Goal: Task Accomplishment & Management: Manage account settings

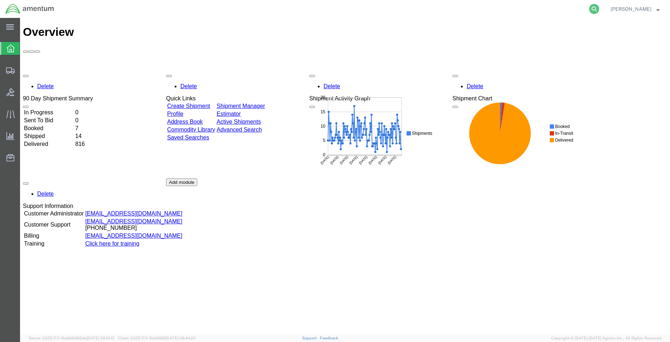
click at [590, 10] on icon at bounding box center [594, 9] width 10 height 10
click at [525, 11] on input "search" at bounding box center [481, 8] width 218 height 17
type input "54335349"
click at [0, 0] on span "Create Shipment" at bounding box center [0, 0] width 0 height 0
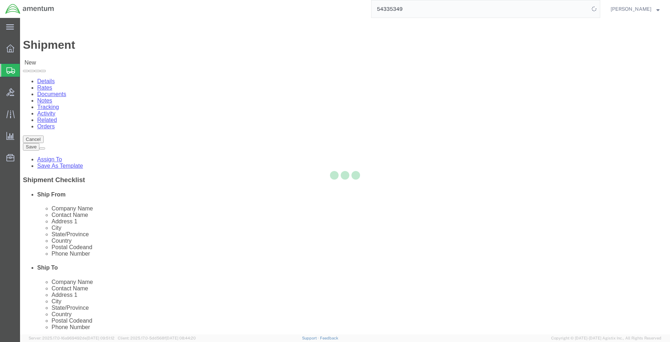
select select
drag, startPoint x: 407, startPoint y: 6, endPoint x: 344, endPoint y: 6, distance: 63.4
click at [344, 6] on div "54335349" at bounding box center [329, 9] width 541 height 18
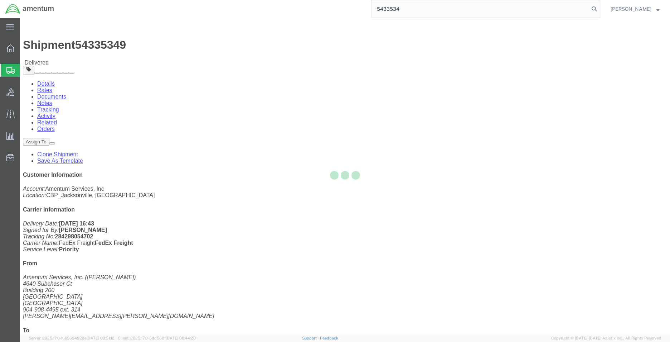
type input "54335349"
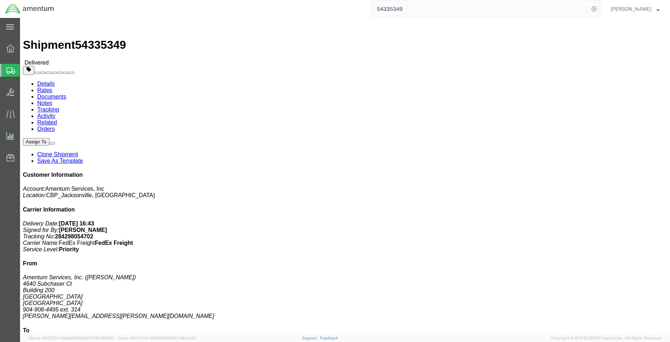
click button
click link "Clone Shipment"
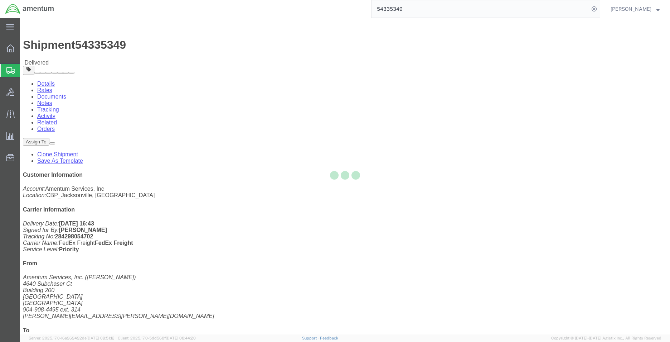
select select "49917"
select select "49941"
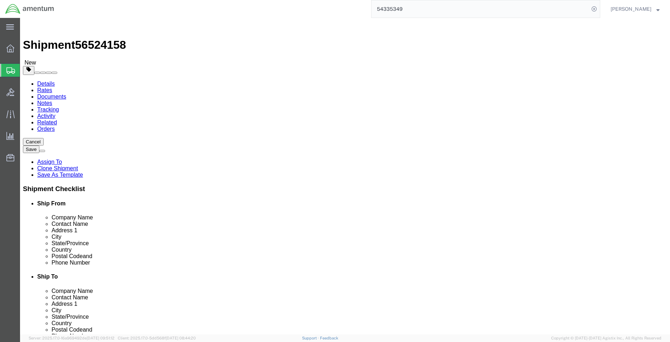
scroll to position [1306, 0]
type input "MCA"
select select "49941"
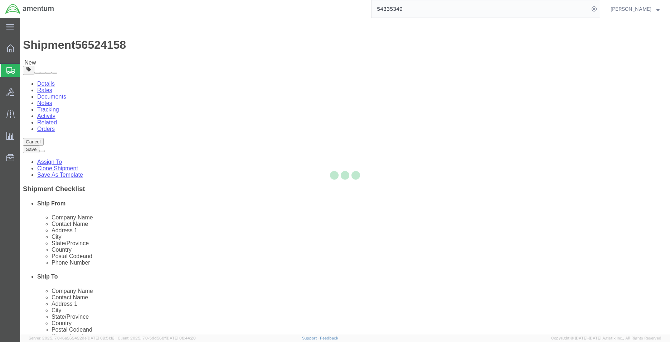
type input "Amentum Services, Inc"
type input "[PERSON_NAME]"
type input "[STREET_ADDRESS]"
type input "32C"
type input "McAllen"
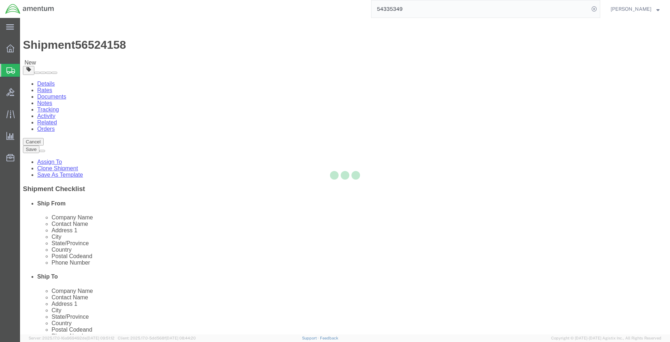
type input "78503"
type input "[PHONE_NUMBER]"
type input "[PERSON_NAME][EMAIL_ADDRESS][PERSON_NAME][DOMAIN_NAME]"
select select "[GEOGRAPHIC_DATA]"
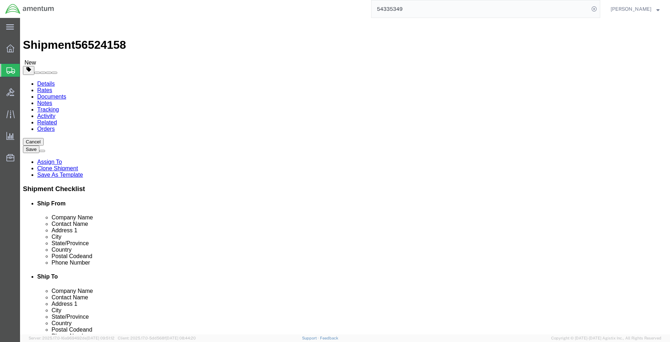
type input "SER"
select select "49917"
type input "Amentum Services, Inc."
type input "4640 Subchaser Ct"
type input "Bldg 200"
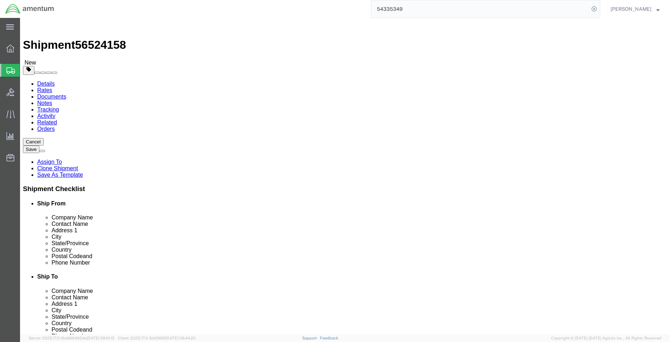
type input "[GEOGRAPHIC_DATA]"
type input "32244"
type input "[PHONE_NUMBER]"
checkbox input "false"
select select "FL"
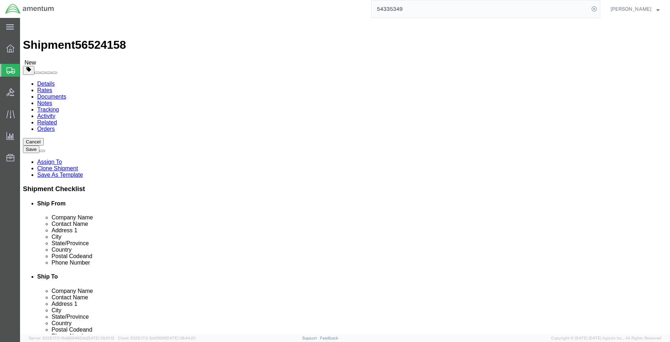
click input "text"
paste input "[PERSON_NAME][EMAIL_ADDRESS][PERSON_NAME][DOMAIN_NAME]"
type input "[PERSON_NAME][EMAIL_ADDRESS][PERSON_NAME][DOMAIN_NAME]"
click label
click input "checkbox"
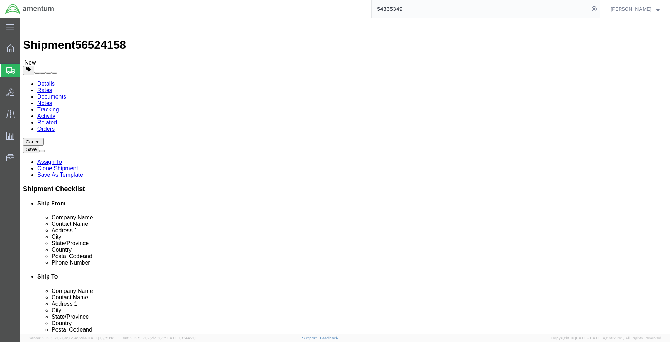
checkbox input "false"
drag, startPoint x: 399, startPoint y: 248, endPoint x: 397, endPoint y: 245, distance: 4.2
click div "[PHONE_NUMBER]"
click input "[PHONE_NUMBER]"
click input "text"
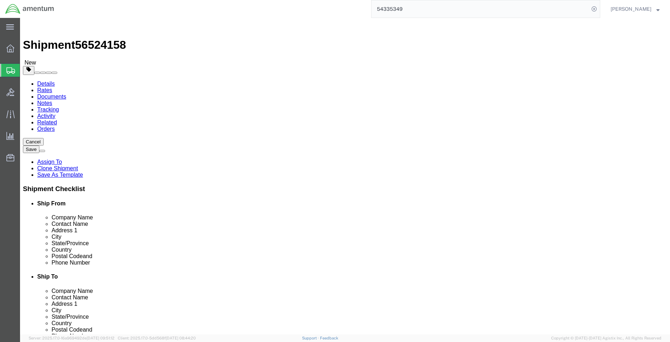
type input "314"
click input "text"
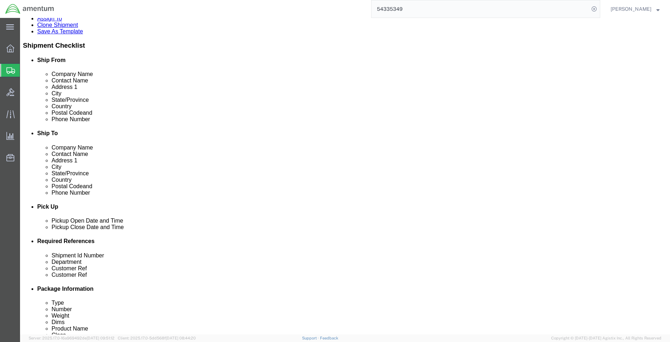
type input "IR02012"
click div
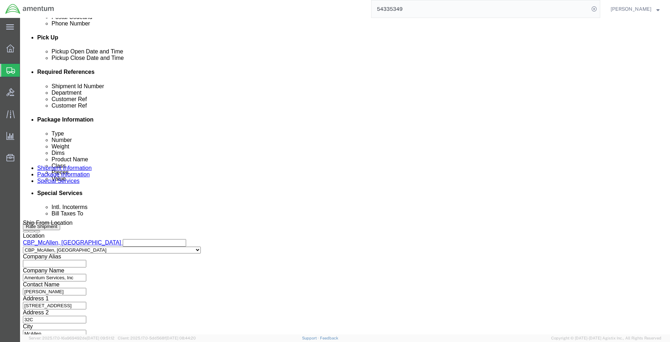
click input "4:30 PM"
click input "8:00 PM"
type input "8:00 AM"
click button "Apply"
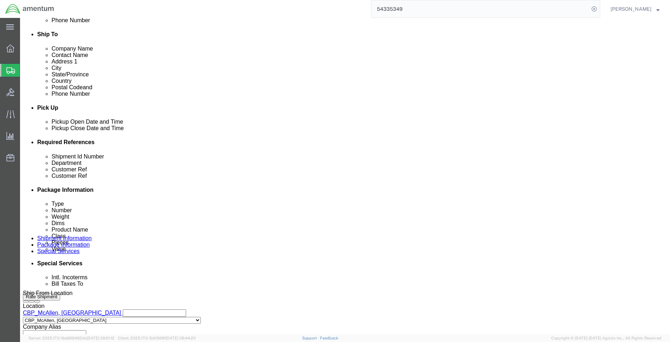
scroll to position [241, 0]
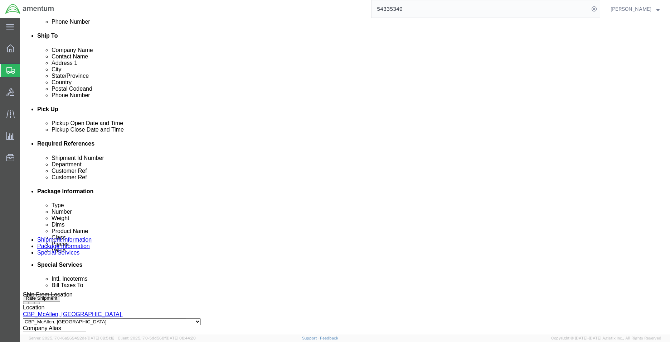
click div
type input "2:00 PM"
click button "Apply"
click input "IR02012 TO MCA"
type input "IR02012 TO SERC"
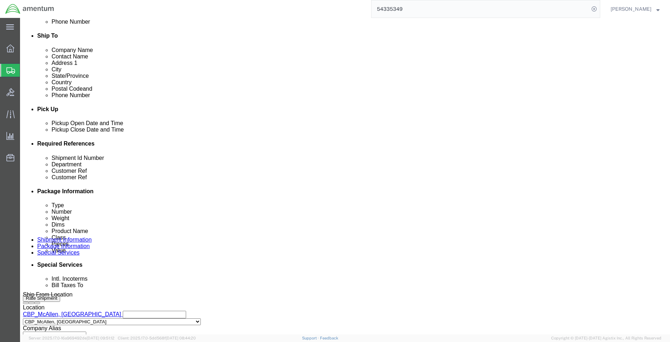
click input "6118.03.03.2219.000.SER.0000"
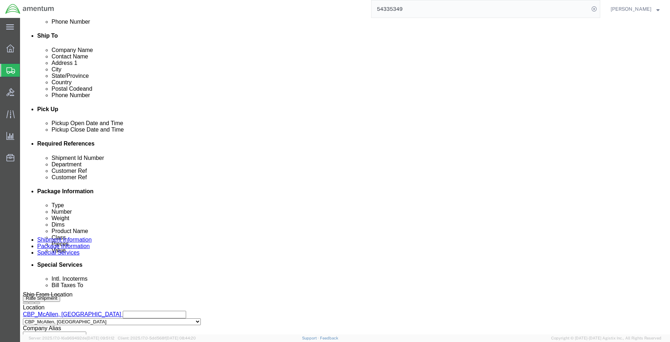
scroll to position [0, 3]
type input "6118.03.03.2219.000.MCA.0000"
drag, startPoint x: 129, startPoint y: 215, endPoint x: 75, endPoint y: 214, distance: 54.1
click div "Customer Ref IR02012"
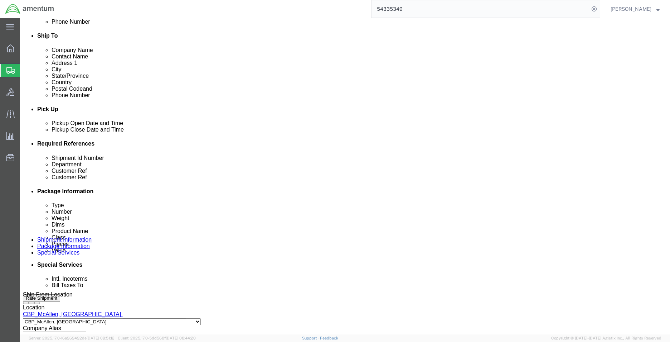
drag, startPoint x: 141, startPoint y: 213, endPoint x: 357, endPoint y: 226, distance: 216.3
click div "Customer Ref UNSERV IR02012"
type input "UNSERV IR02012"
drag, startPoint x: 305, startPoint y: 213, endPoint x: 239, endPoint y: 214, distance: 66.3
click div "Customer Ref IR02012 TO MCA"
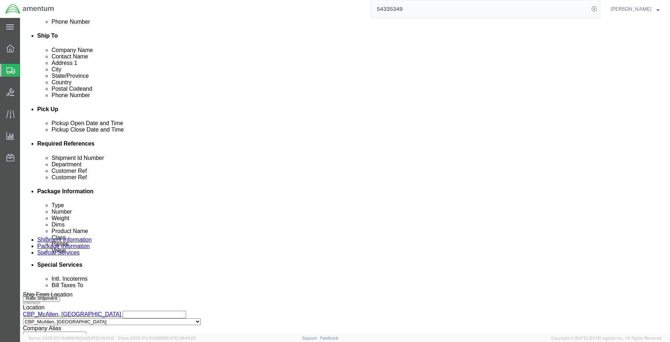
paste input "UNSERV IR02012"
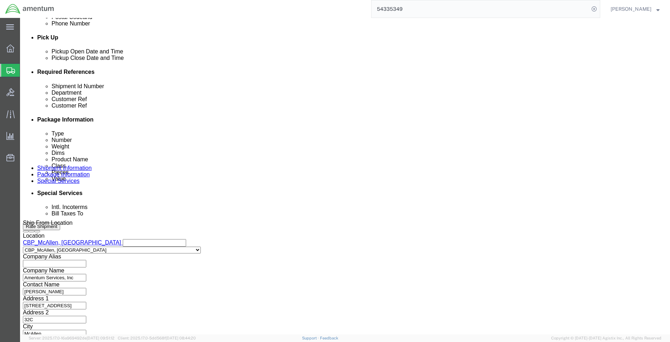
drag, startPoint x: 275, startPoint y: 141, endPoint x: 245, endPoint y: 145, distance: 31.0
click div "Customer Ref UNSERV IR02012"
type input "380HD IR02012"
drag, startPoint x: 455, startPoint y: 144, endPoint x: 404, endPoint y: 144, distance: 50.9
click div "Select Account Type Activity ID Airline Appointment Number ASN Batch Request # …"
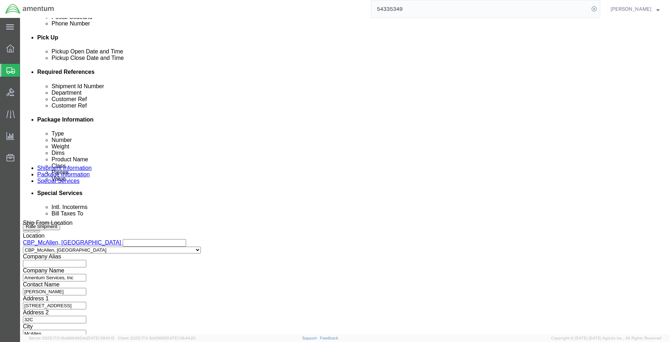
type input "184187"
click button "Continue"
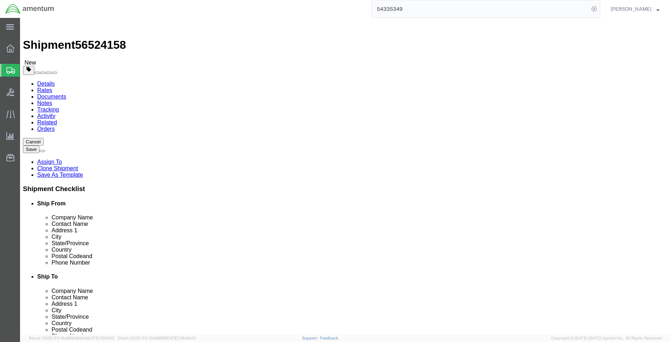
click dd "1.00 Each"
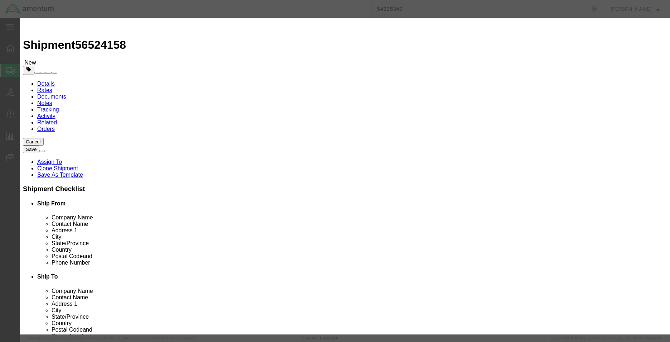
click input "1.00"
type input "2.00"
type input "1400000"
drag, startPoint x: 200, startPoint y: 56, endPoint x: 193, endPoint y: 57, distance: 7.2
click div "380HD"
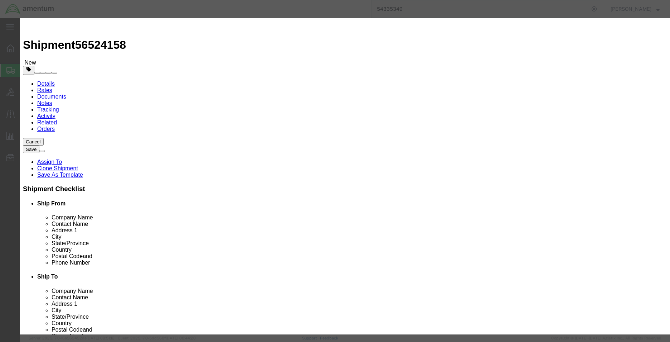
click textarea
type textarea "FLIR SYSTEMS 380HD"
click button "Save & Close"
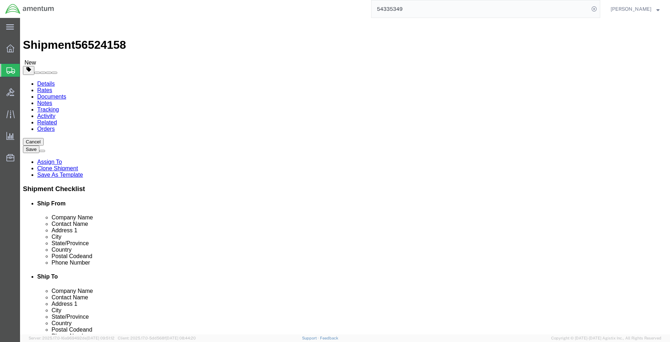
click button "Continue"
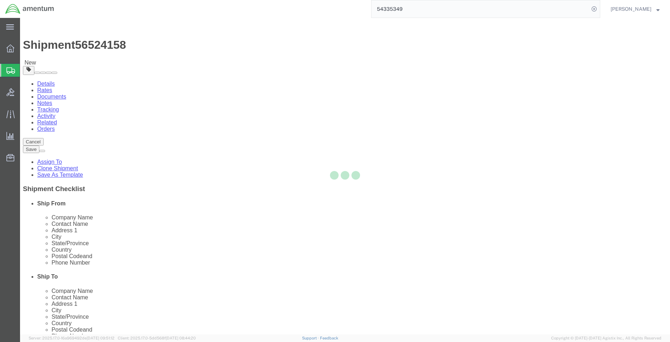
select select
select select "DEPARTMENT"
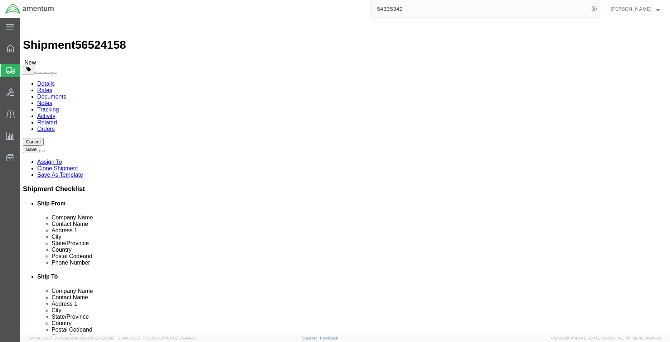
click span "Select one or more"
click link "Site Support"
select select "PICKUP_SITE_SUPPORT"
click div "Instructions"
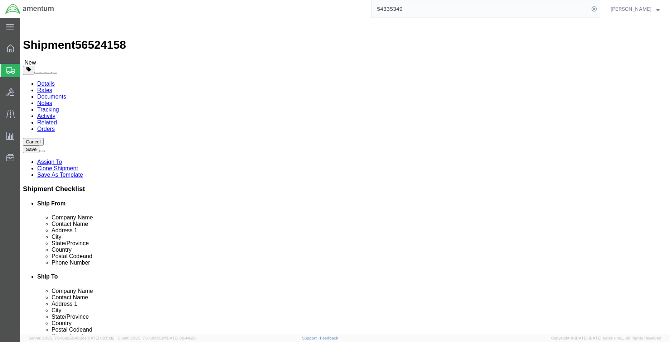
click button "Rate Shipment"
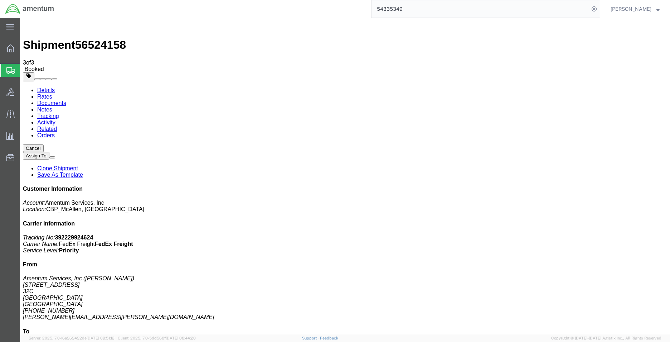
click at [617, 234] on p "Tracking No: 392229924624 Carrier Name: FedEx Freight FedEx Freight Service Lev…" at bounding box center [345, 243] width 645 height 19
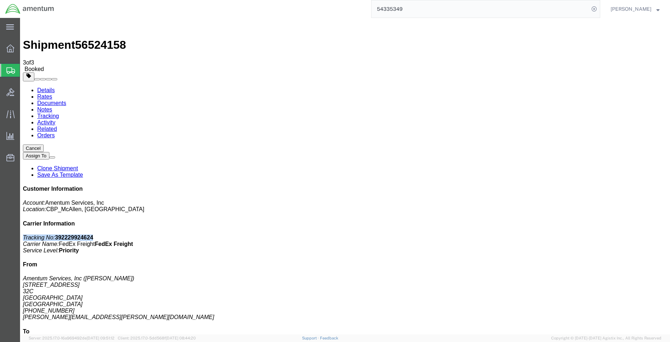
drag, startPoint x: 610, startPoint y: 110, endPoint x: 539, endPoint y: 107, distance: 71.0
click at [539, 186] on div "Customer Information Account: Amentum Services, Inc Location: CBP_McAllen, [GEO…" at bounding box center [345, 317] width 645 height 262
copy p "Tracking No: 392229924624"
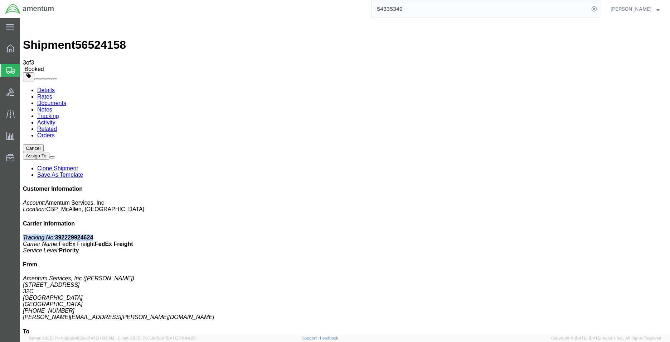
drag, startPoint x: 605, startPoint y: 110, endPoint x: 535, endPoint y: 110, distance: 69.8
click at [535, 186] on div "Customer Information Account: Amentum Services, Inc Location: CBP_McAllen, [GEO…" at bounding box center [345, 317] width 645 height 262
copy p "Tracking No: 392229924624"
drag, startPoint x: 34, startPoint y: 44, endPoint x: 44, endPoint y: 49, distance: 11.7
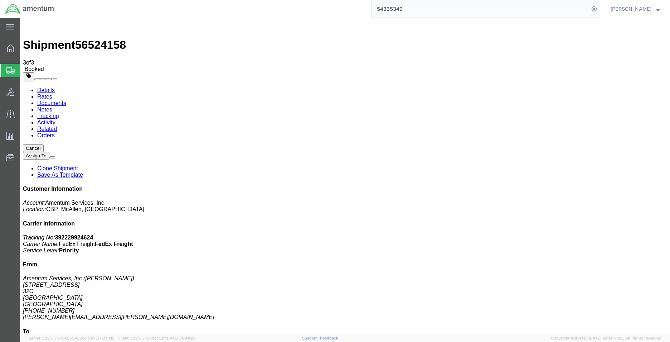
click at [37, 87] on link "Details" at bounding box center [46, 90] width 18 height 6
click link "Schedule pickup request"
